Goal: Find specific page/section

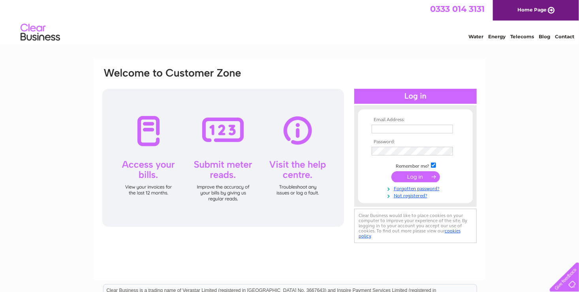
type input "robinbusseycarpets@gmail.com"
click at [407, 178] on input "submit" at bounding box center [415, 176] width 49 height 11
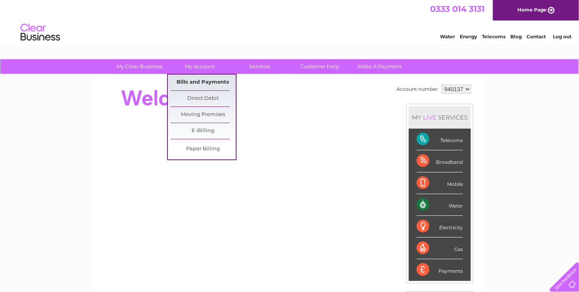
click at [201, 82] on link "Bills and Payments" at bounding box center [203, 83] width 65 height 16
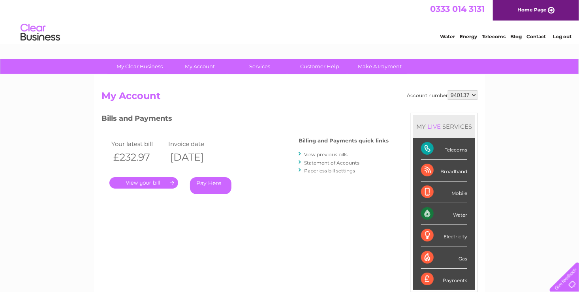
click at [153, 182] on link "." at bounding box center [143, 182] width 69 height 11
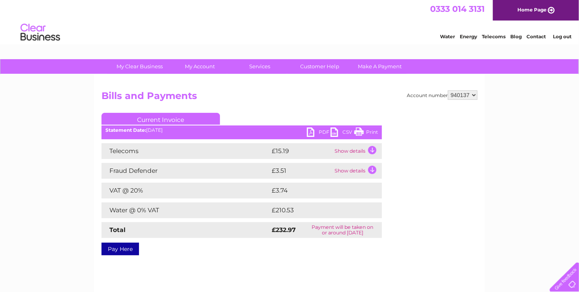
click at [316, 133] on link "PDF" at bounding box center [319, 133] width 24 height 11
